Goal: Information Seeking & Learning: Find contact information

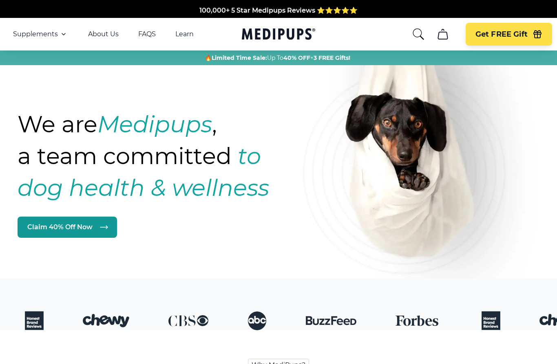
click at [22, 30] on span "Supplements" at bounding box center [35, 34] width 45 height 8
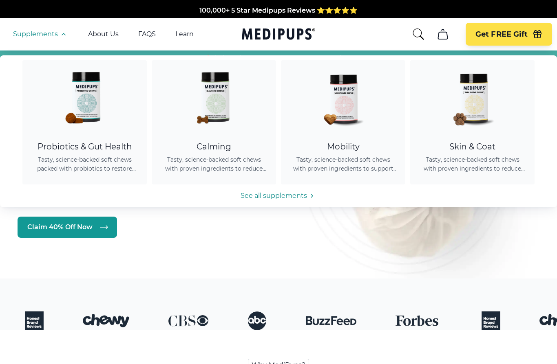
click at [218, 149] on div "Calming" at bounding box center [213, 147] width 105 height 10
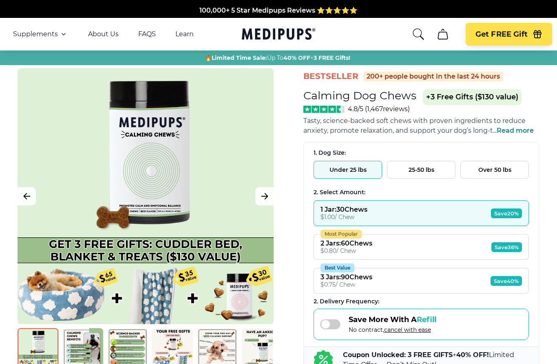
click at [149, 36] on link "FAQS" at bounding box center [147, 34] width 18 height 8
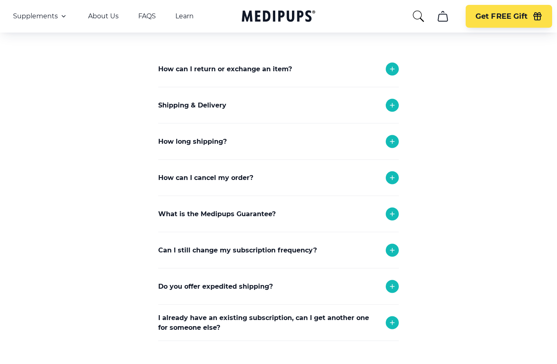
scroll to position [78, 0]
click at [394, 180] on icon at bounding box center [392, 178] width 10 height 10
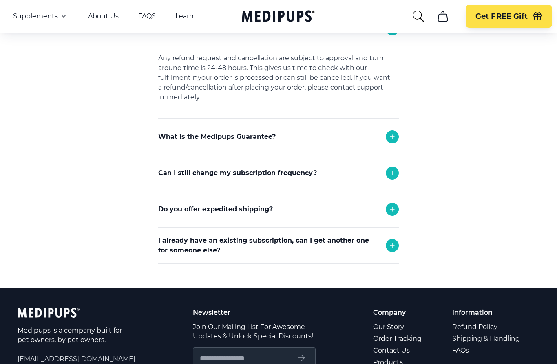
scroll to position [233, 0]
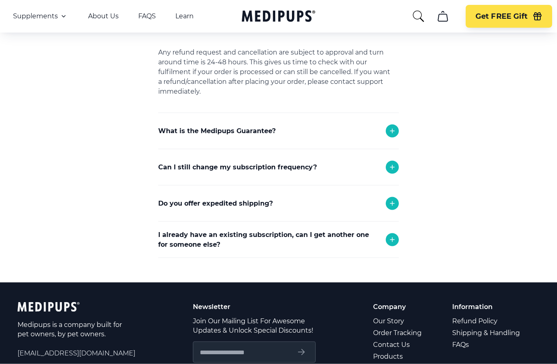
click at [394, 168] on icon at bounding box center [392, 168] width 10 height 10
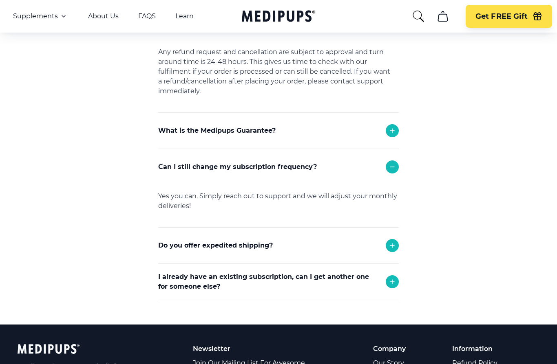
click at [405, 291] on section "Frequently Asked Questions How can I return or exchange an item? Here at [GEOGR…" at bounding box center [278, 78] width 297 height 493
click at [398, 281] on div at bounding box center [391, 281] width 13 height 13
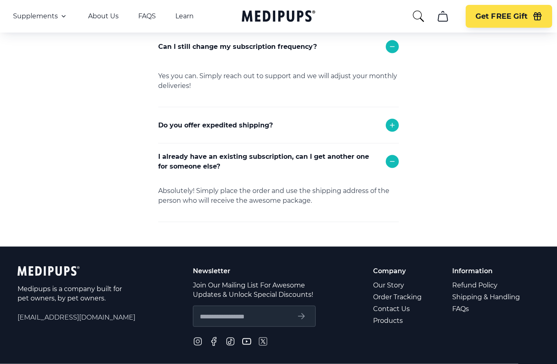
scroll to position [359, 0]
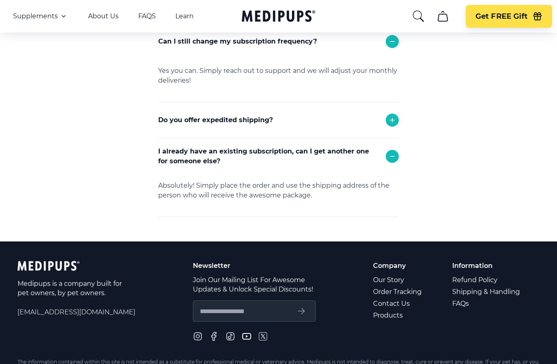
click at [410, 291] on link "Order Tracking" at bounding box center [398, 292] width 50 height 12
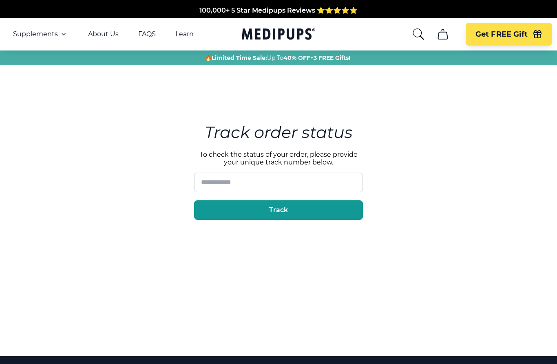
click at [415, 31] on icon "search" at bounding box center [418, 34] width 13 height 13
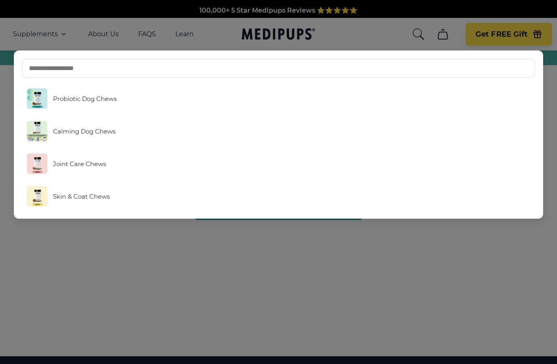
click at [93, 137] on link "Calming Dog Chews" at bounding box center [278, 131] width 513 height 29
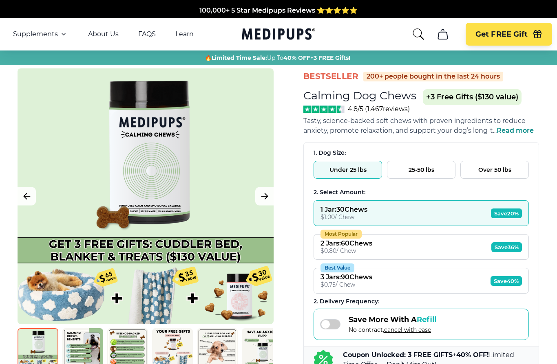
click at [112, 37] on link "About Us" at bounding box center [103, 34] width 31 height 8
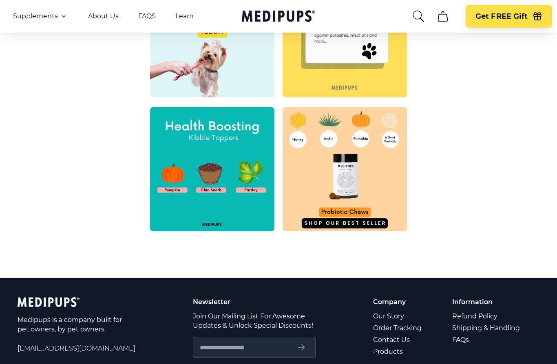
scroll to position [343, 0]
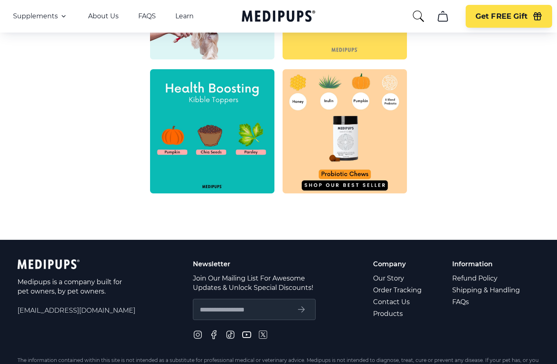
click at [476, 279] on link "Refund Policy" at bounding box center [486, 279] width 69 height 12
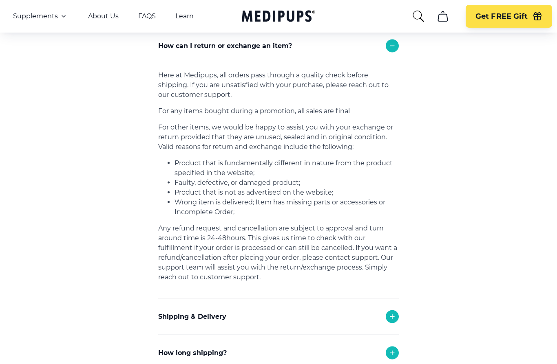
scroll to position [102, 0]
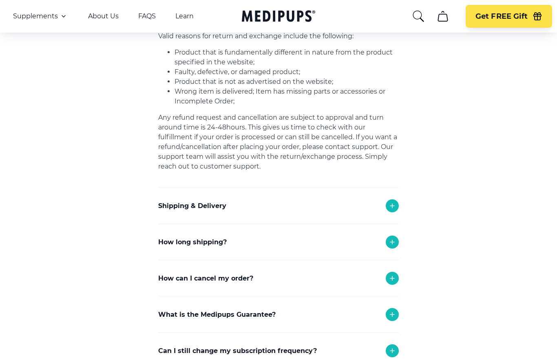
click at [397, 207] on div at bounding box center [391, 206] width 13 height 13
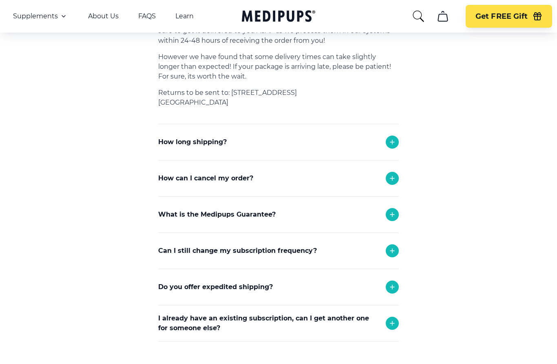
scroll to position [444, 0]
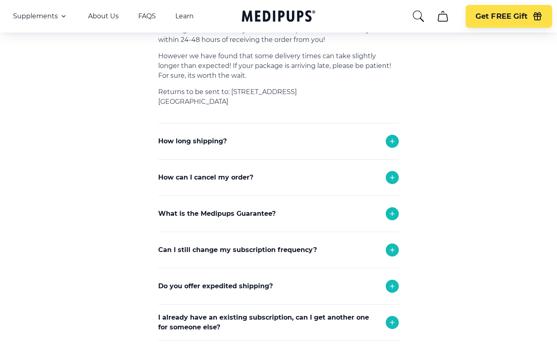
click at [395, 180] on icon at bounding box center [392, 178] width 10 height 10
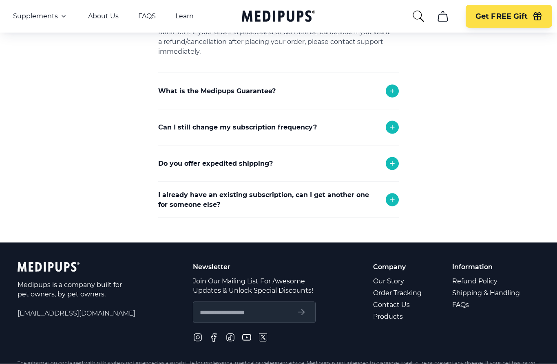
scroll to position [639, 0]
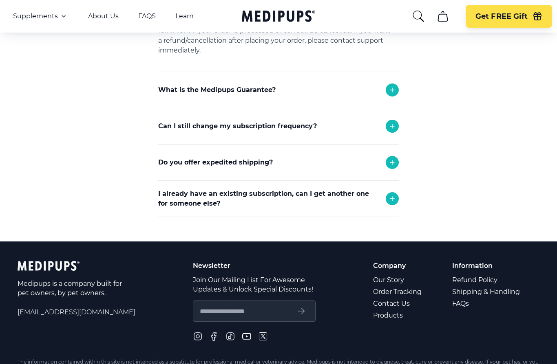
click at [399, 305] on link "Contact Us" at bounding box center [398, 304] width 50 height 12
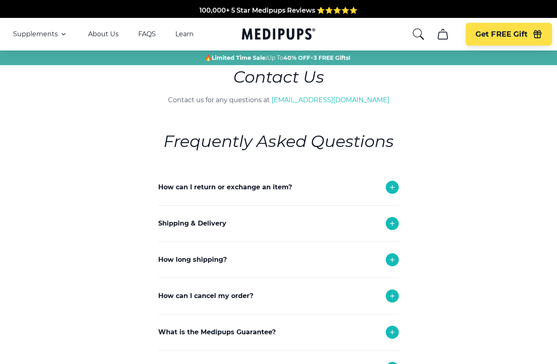
click at [345, 98] on link "[EMAIL_ADDRESS][DOMAIN_NAME]" at bounding box center [330, 100] width 118 height 8
click at [417, 29] on icon "search" at bounding box center [417, 34] width 11 height 11
click at [445, 38] on icon "cart" at bounding box center [442, 34] width 13 height 13
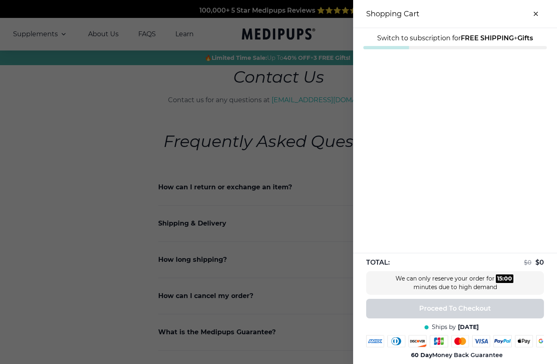
click at [448, 35] on div at bounding box center [278, 182] width 557 height 364
